Goal: Task Accomplishment & Management: Use online tool/utility

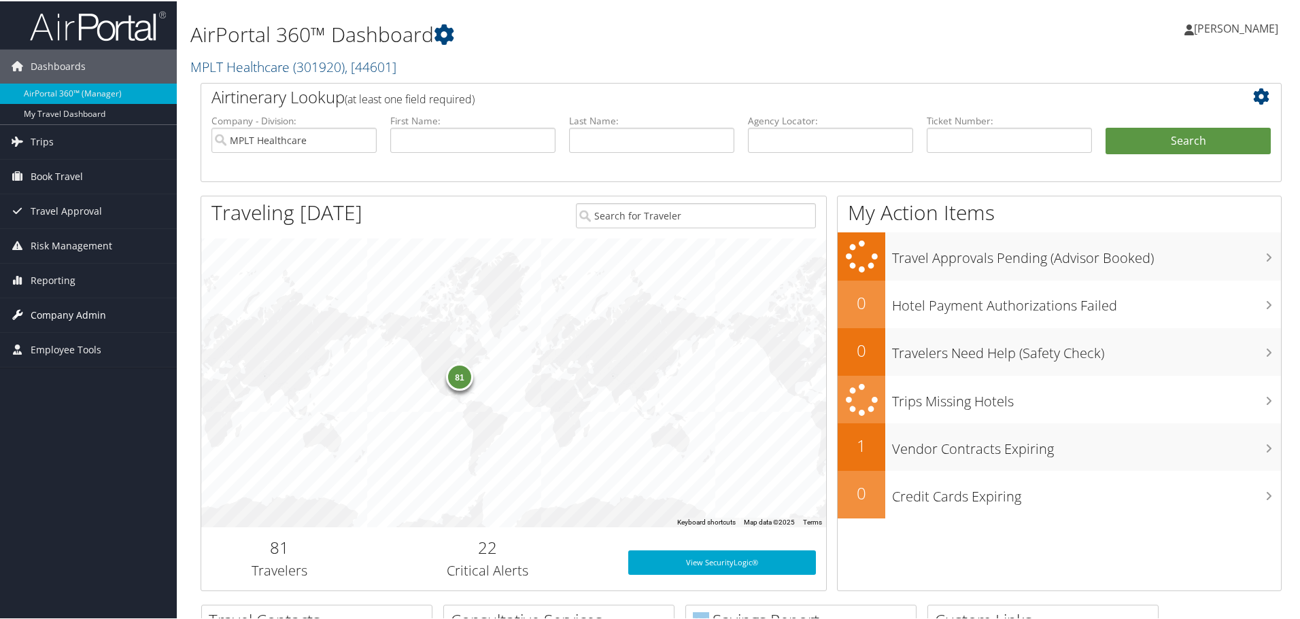
click at [80, 309] on span "Company Admin" at bounding box center [68, 314] width 75 height 34
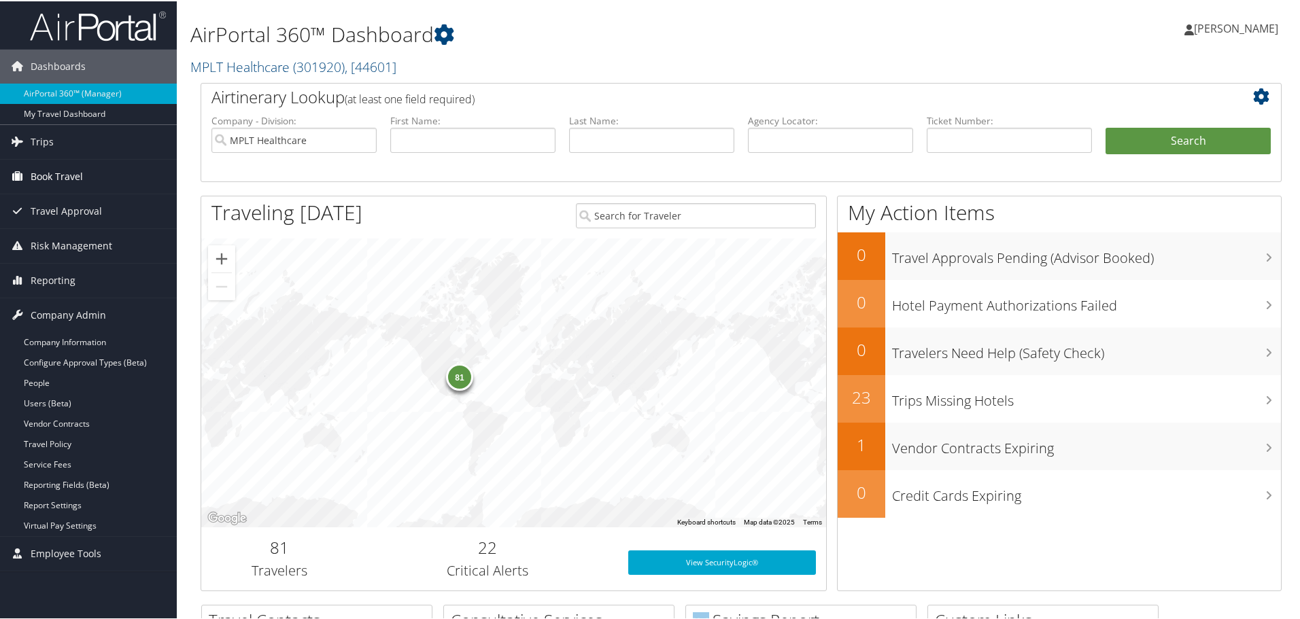
click at [92, 172] on link "Book Travel" at bounding box center [88, 175] width 177 height 34
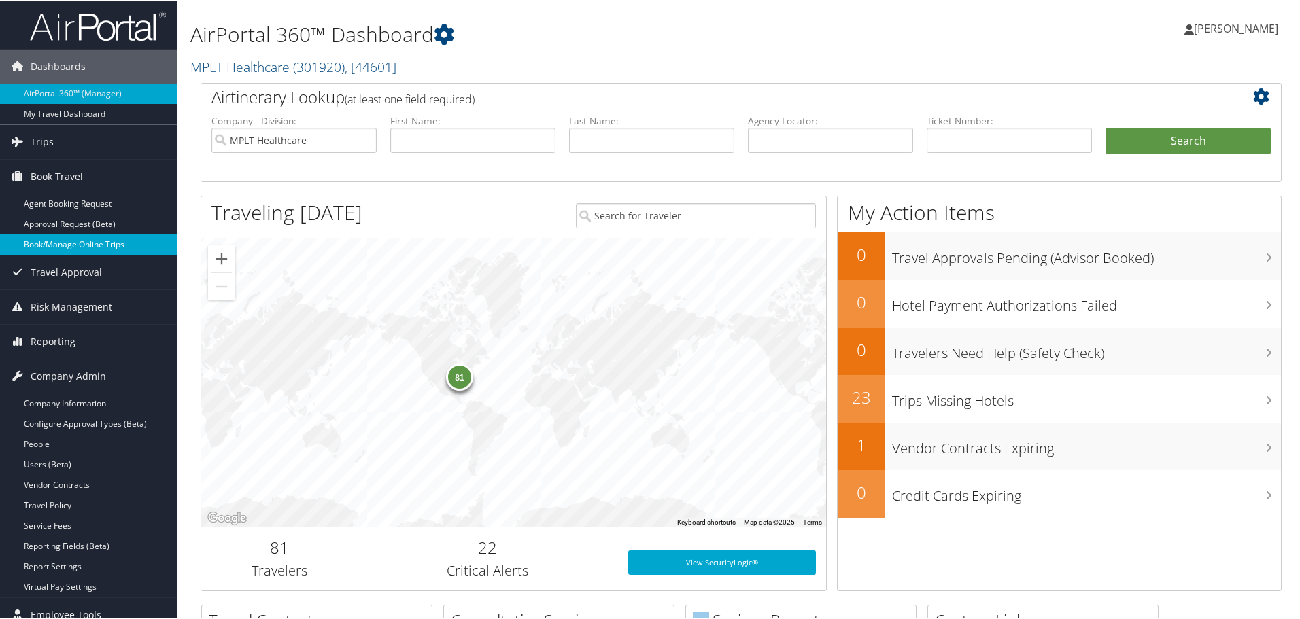
click at [92, 242] on link "Book/Manage Online Trips" at bounding box center [88, 243] width 177 height 20
